Goal: Find specific page/section: Find specific page/section

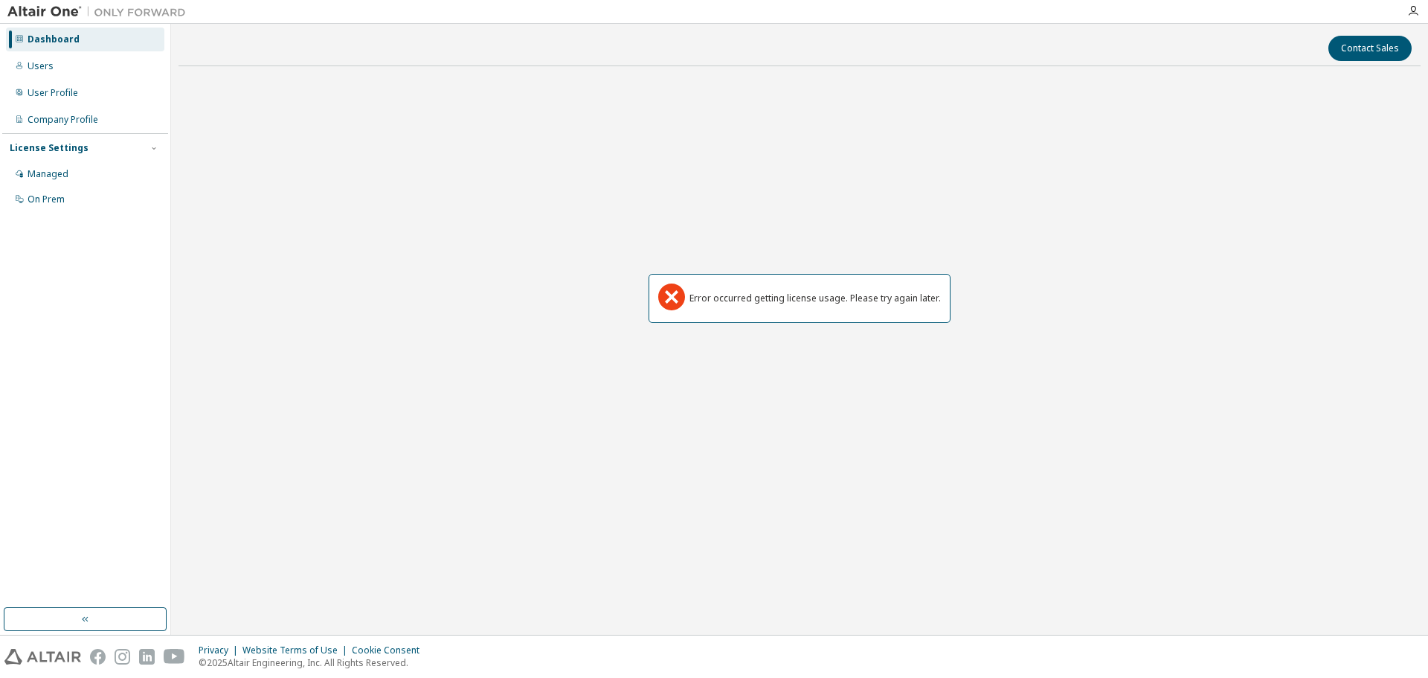
click at [60, 37] on div "Dashboard" at bounding box center [54, 39] width 52 height 12
click at [42, 68] on div "Users" at bounding box center [41, 66] width 26 height 12
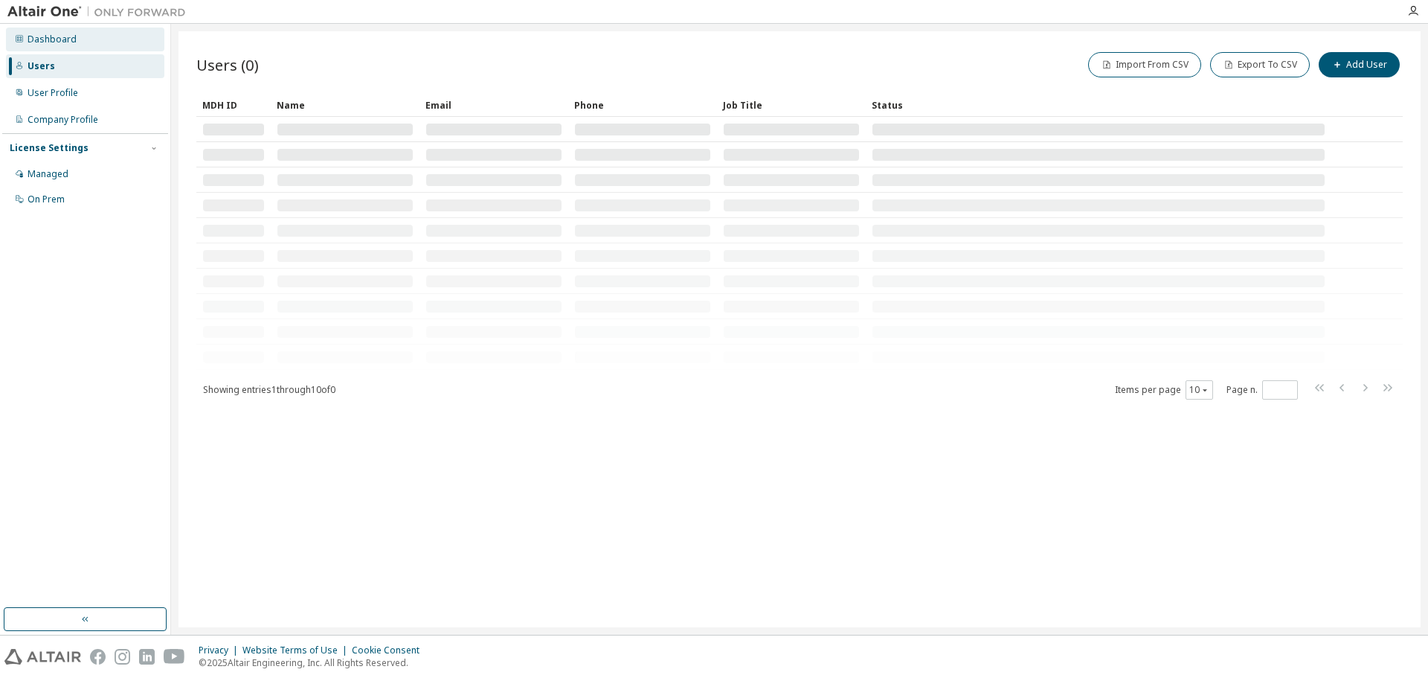
click at [51, 36] on div "Dashboard" at bounding box center [52, 39] width 49 height 12
